Goal: Transaction & Acquisition: Purchase product/service

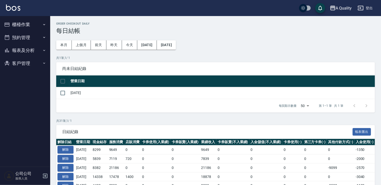
click at [27, 35] on button "預約管理" at bounding box center [25, 37] width 46 height 13
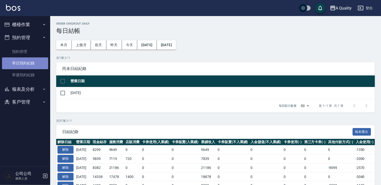
click at [39, 59] on link "單日預約紀錄" at bounding box center [25, 64] width 46 height 12
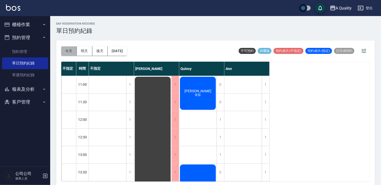
click at [74, 51] on button "今天" at bounding box center [69, 50] width 16 height 9
click at [83, 49] on button "明天" at bounding box center [85, 50] width 16 height 9
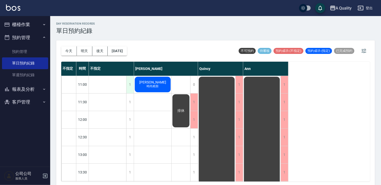
click at [130, 84] on div "1" at bounding box center [130, 84] width 8 height 17
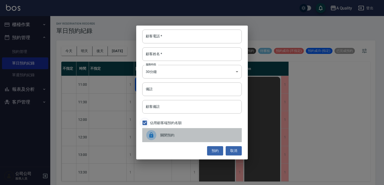
drag, startPoint x: 161, startPoint y: 130, endPoint x: 149, endPoint y: 124, distance: 13.5
click at [160, 130] on div "關閉預約" at bounding box center [191, 135] width 99 height 14
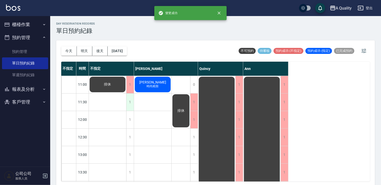
click at [131, 105] on div "1" at bounding box center [130, 102] width 8 height 17
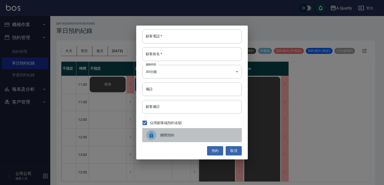
drag, startPoint x: 154, startPoint y: 133, endPoint x: 136, endPoint y: 126, distance: 20.1
click at [154, 133] on div at bounding box center [151, 135] width 10 height 10
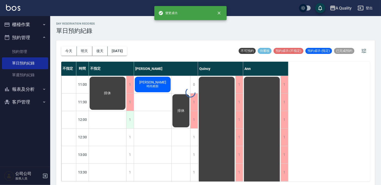
click at [132, 123] on div "1" at bounding box center [130, 119] width 8 height 17
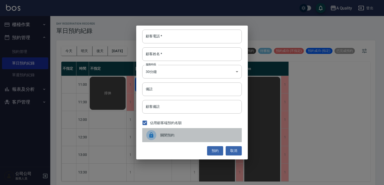
click at [159, 133] on div at bounding box center [153, 135] width 14 height 10
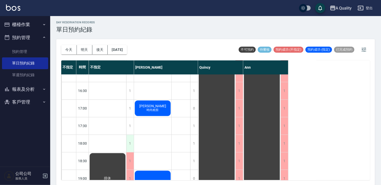
scroll to position [201, 0]
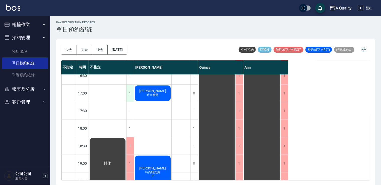
click at [131, 91] on div "1" at bounding box center [130, 93] width 8 height 17
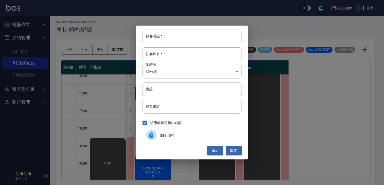
drag, startPoint x: 154, startPoint y: 133, endPoint x: 156, endPoint y: 127, distance: 6.2
click at [154, 133] on div at bounding box center [151, 135] width 10 height 10
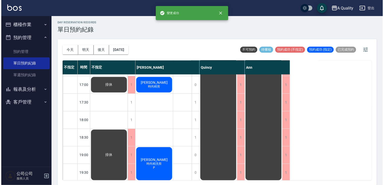
scroll to position [214, 0]
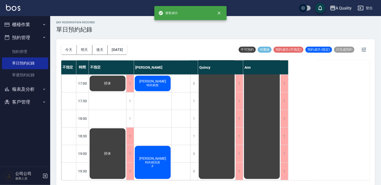
click at [125, 99] on div "排休 排休 排休" at bounding box center [108, 22] width 38 height 316
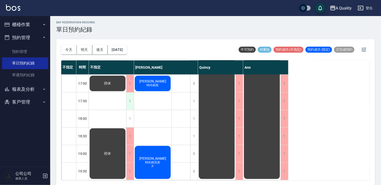
click at [128, 99] on div "1" at bounding box center [130, 101] width 8 height 17
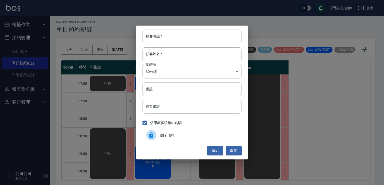
drag, startPoint x: 158, startPoint y: 136, endPoint x: 153, endPoint y: 132, distance: 6.1
click at [158, 136] on div at bounding box center [153, 135] width 14 height 10
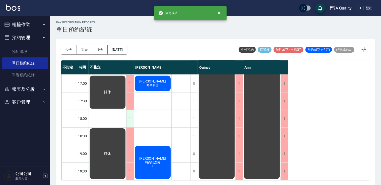
click at [132, 120] on div "1" at bounding box center [130, 118] width 8 height 17
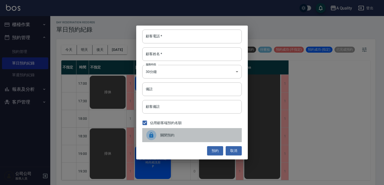
click at [152, 136] on icon at bounding box center [151, 135] width 4 height 5
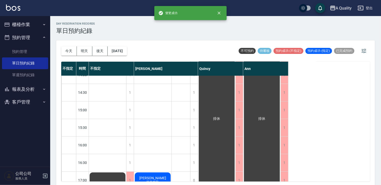
scroll to position [114, 0]
click at [66, 48] on button "今天" at bounding box center [69, 50] width 16 height 9
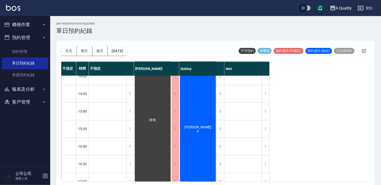
click at [34, 28] on button "櫃檯作業" at bounding box center [25, 24] width 46 height 13
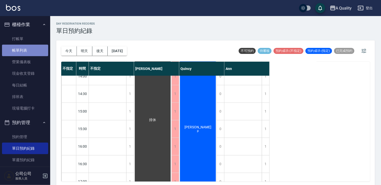
click at [28, 49] on link "帳單列表" at bounding box center [25, 51] width 46 height 12
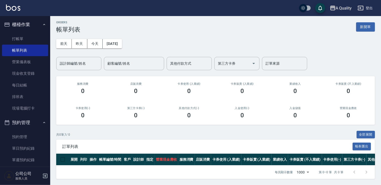
scroll to position [5, 0]
click at [72, 40] on button "昨天" at bounding box center [80, 43] width 16 height 9
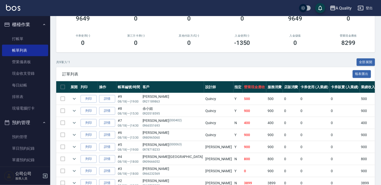
scroll to position [75, 0]
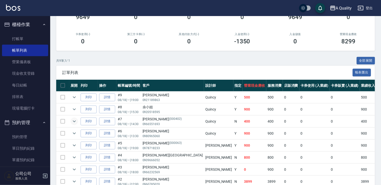
click at [74, 122] on icon "expand row" at bounding box center [74, 122] width 3 height 2
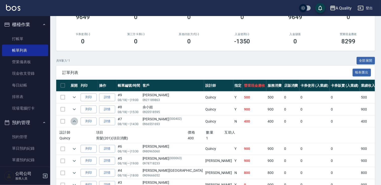
click at [74, 122] on icon "expand row" at bounding box center [74, 122] width 6 height 6
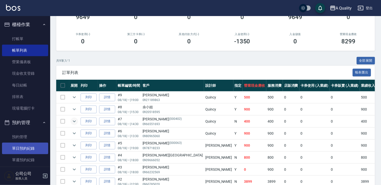
drag, startPoint x: 30, startPoint y: 144, endPoint x: 38, endPoint y: 141, distance: 8.3
click at [30, 144] on link "單日預約紀錄" at bounding box center [25, 149] width 46 height 12
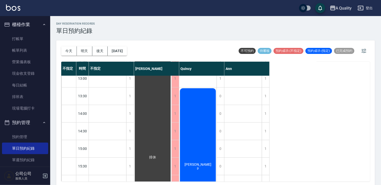
scroll to position [75, 0]
click at [116, 52] on button "[DATE]" at bounding box center [117, 50] width 19 height 9
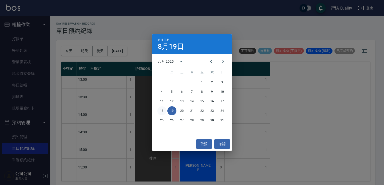
click at [163, 111] on button "18" at bounding box center [161, 110] width 9 height 9
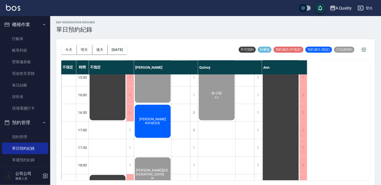
scroll to position [214, 0]
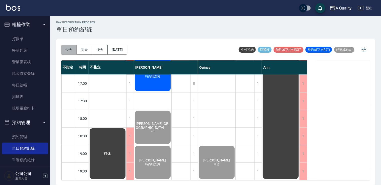
click at [70, 51] on button "今天" at bounding box center [69, 49] width 16 height 9
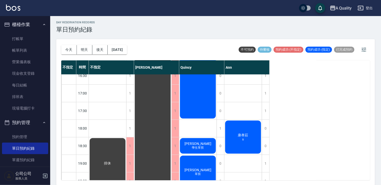
scroll to position [214, 0]
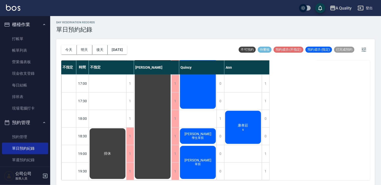
click at [112, 152] on span "[PERSON_NAME]" at bounding box center [107, 154] width 9 height 5
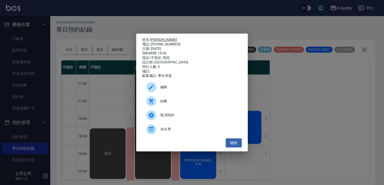
click at [155, 38] on link "[PERSON_NAME]" at bounding box center [163, 40] width 27 height 4
click at [235, 145] on button "關閉" at bounding box center [233, 143] width 16 height 9
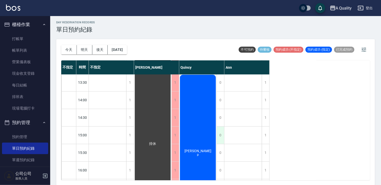
scroll to position [0, 0]
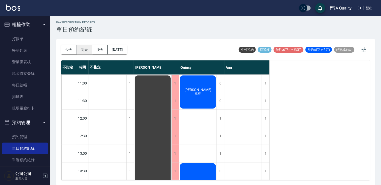
click at [86, 48] on button "明天" at bounding box center [85, 49] width 16 height 9
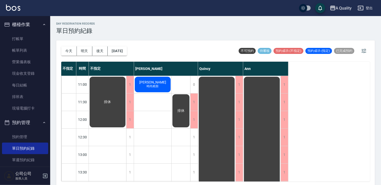
click at [126, 86] on div "[PERSON_NAME]精剪" at bounding box center [107, 102] width 37 height 52
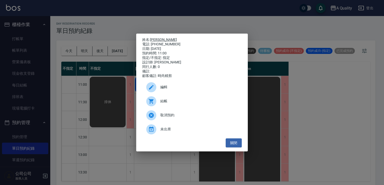
click at [154, 38] on link "[PERSON_NAME]" at bounding box center [163, 40] width 27 height 4
click at [234, 148] on button "關閉" at bounding box center [233, 143] width 16 height 9
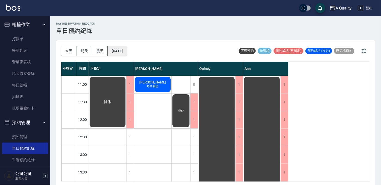
click at [127, 55] on button "[DATE]" at bounding box center [117, 50] width 19 height 9
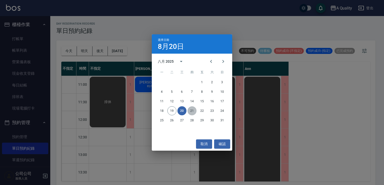
click at [193, 112] on button "21" at bounding box center [191, 110] width 9 height 9
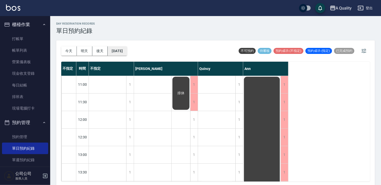
click at [121, 50] on button "[DATE]" at bounding box center [117, 50] width 19 height 9
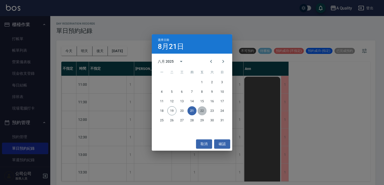
click at [203, 111] on button "22" at bounding box center [201, 110] width 9 height 9
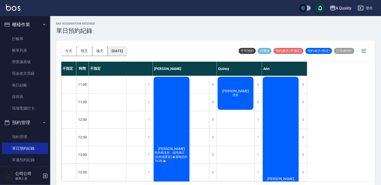
click at [127, 52] on button "[DATE]" at bounding box center [117, 50] width 19 height 9
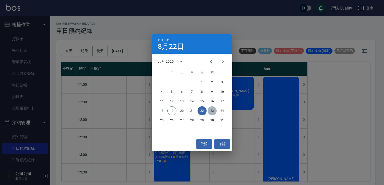
click at [209, 110] on button "23" at bounding box center [211, 110] width 9 height 9
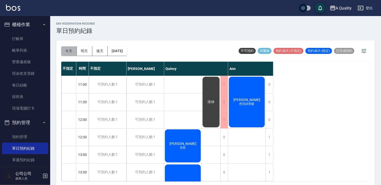
click at [72, 49] on button "今天" at bounding box center [69, 50] width 16 height 9
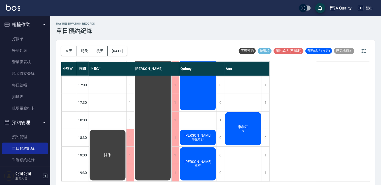
scroll to position [214, 0]
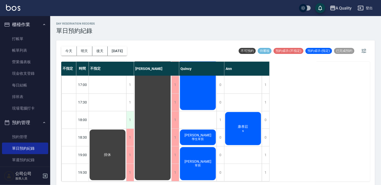
click at [130, 115] on div "1" at bounding box center [130, 119] width 8 height 17
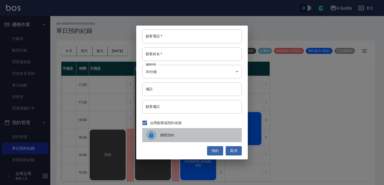
click at [176, 138] on div "關閉預約" at bounding box center [191, 135] width 99 height 14
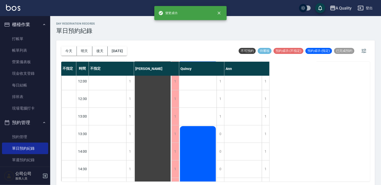
scroll to position [0, 0]
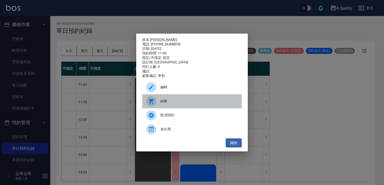
click at [186, 107] on div "結帳" at bounding box center [191, 101] width 99 height 14
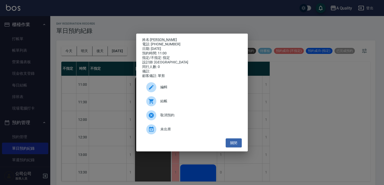
drag, startPoint x: 233, startPoint y: 145, endPoint x: 226, endPoint y: 138, distance: 9.6
click at [233, 145] on button "關閉" at bounding box center [233, 143] width 16 height 9
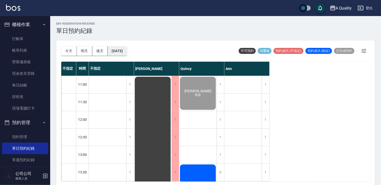
click at [123, 50] on button "[DATE]" at bounding box center [117, 50] width 19 height 9
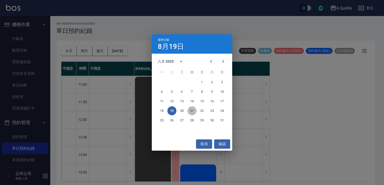
click at [190, 109] on button "21" at bounding box center [191, 110] width 9 height 9
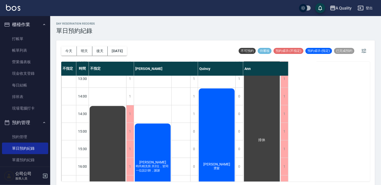
scroll to position [89, 0]
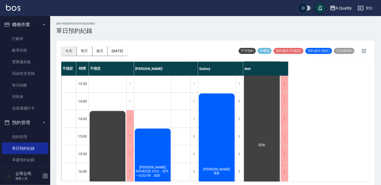
click at [71, 47] on button "今天" at bounding box center [69, 50] width 16 height 9
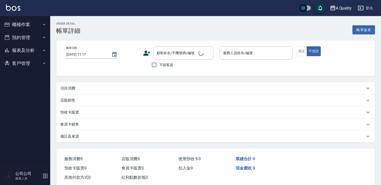
type input "2025/08/19 11:00"
type input "Quincy(無代號)"
type input "設計師原本客人"
click at [75, 87] on p "項目消費" at bounding box center [67, 88] width 15 height 5
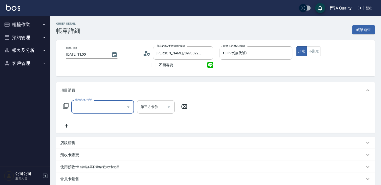
type input "陳阿姨/0970522417/"
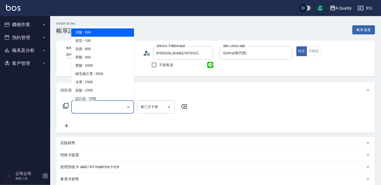
click at [88, 109] on input "服務名稱/代號" at bounding box center [99, 107] width 51 height 9
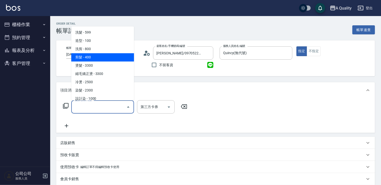
click at [109, 59] on span "剪髮 - 400" at bounding box center [102, 57] width 63 height 8
type input "剪髮(201)"
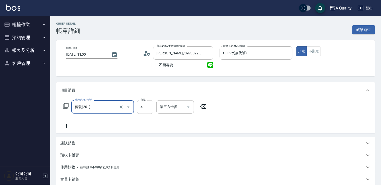
click at [148, 104] on input "400" at bounding box center [145, 107] width 16 height 14
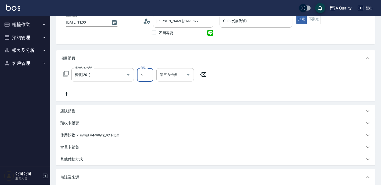
scroll to position [111, 0]
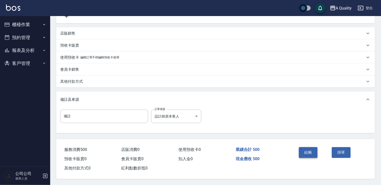
type input "500"
click at [310, 152] on button "結帳" at bounding box center [308, 152] width 19 height 11
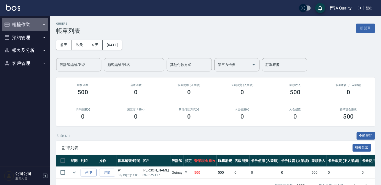
click at [26, 28] on button "櫃檯作業" at bounding box center [25, 24] width 46 height 13
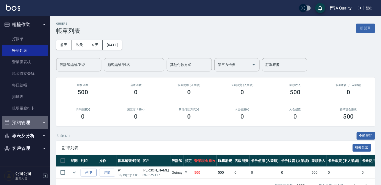
click at [29, 121] on button "預約管理" at bounding box center [25, 122] width 46 height 13
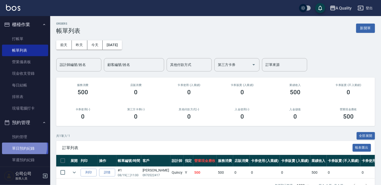
click at [23, 147] on link "單日預約紀錄" at bounding box center [25, 149] width 46 height 12
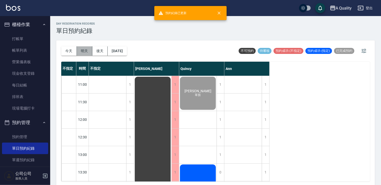
click at [88, 52] on button "明天" at bounding box center [85, 50] width 16 height 9
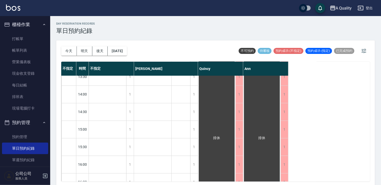
scroll to position [64, 0]
